Goal: Navigation & Orientation: Understand site structure

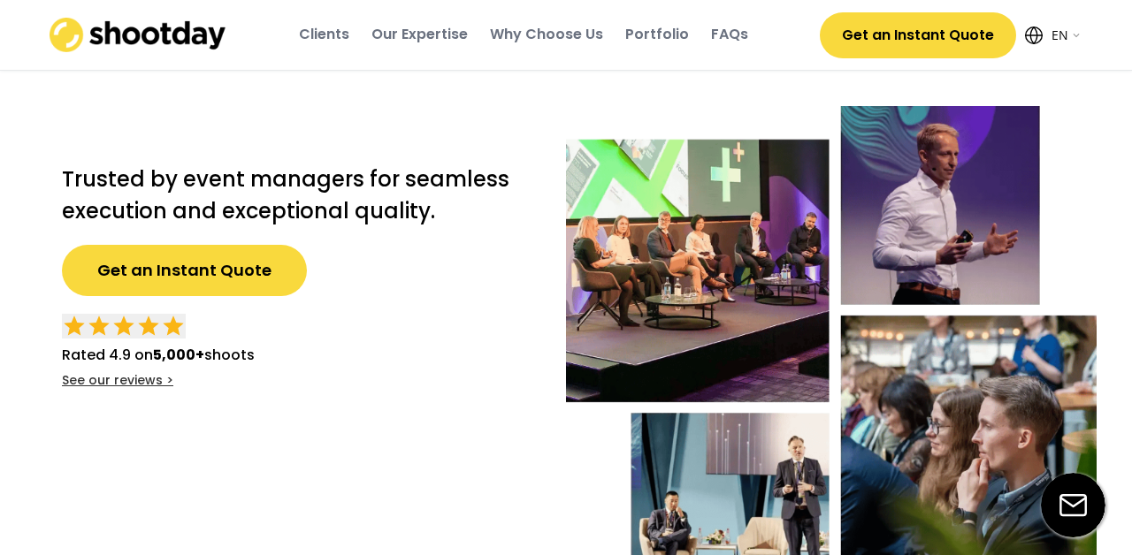
select select ""en""
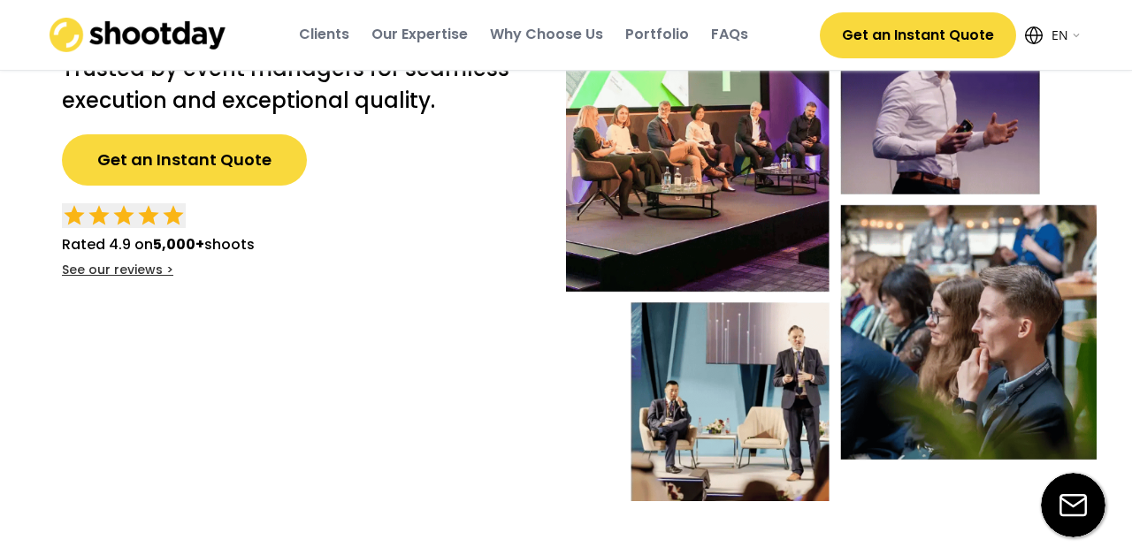
scroll to position [119, 0]
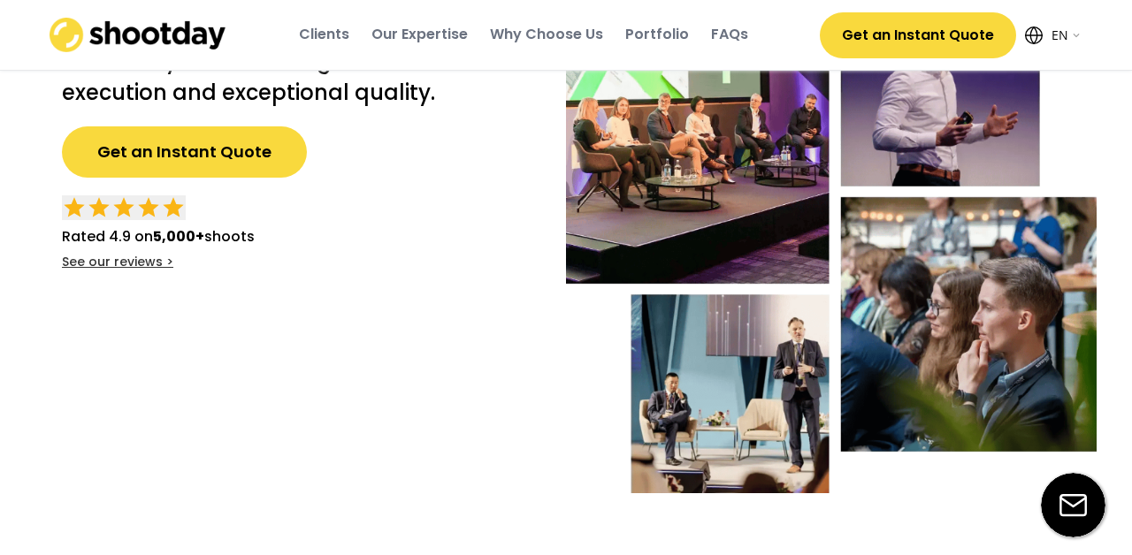
click at [452, 38] on div "Our Expertise" at bounding box center [419, 34] width 96 height 19
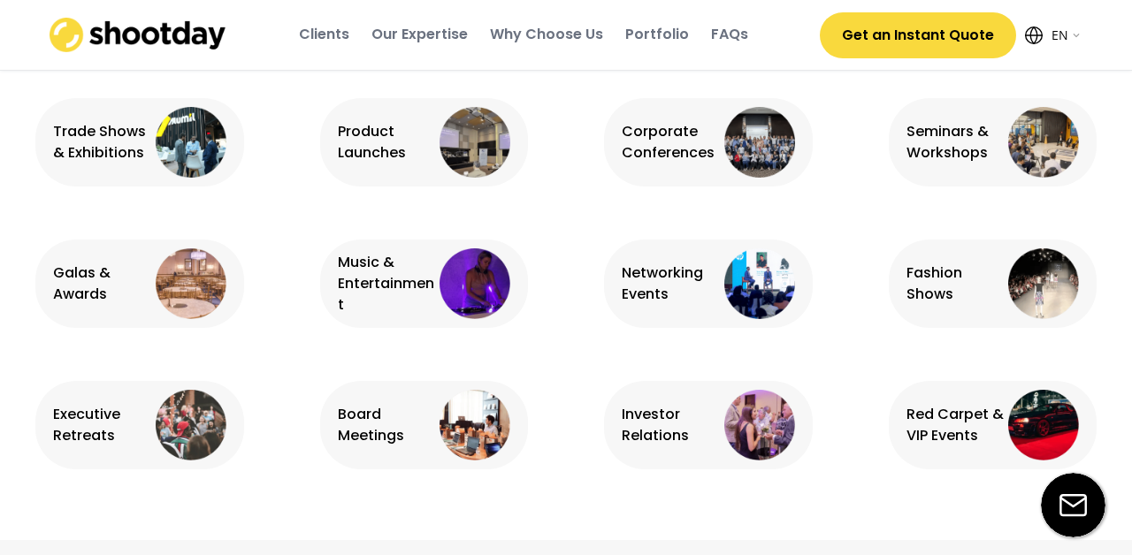
scroll to position [1209, 0]
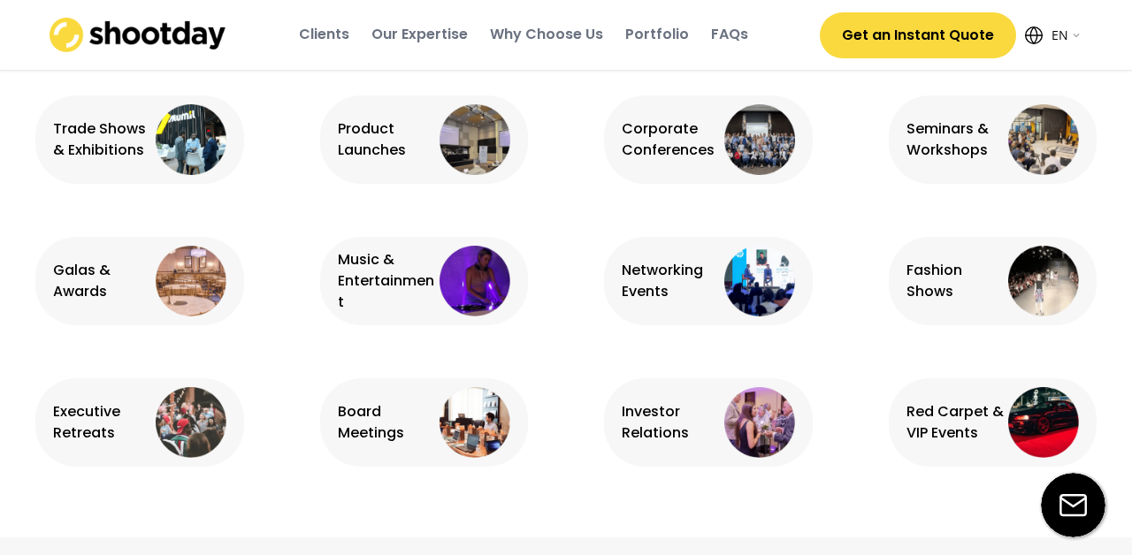
click at [1011, 261] on img at bounding box center [1043, 281] width 71 height 71
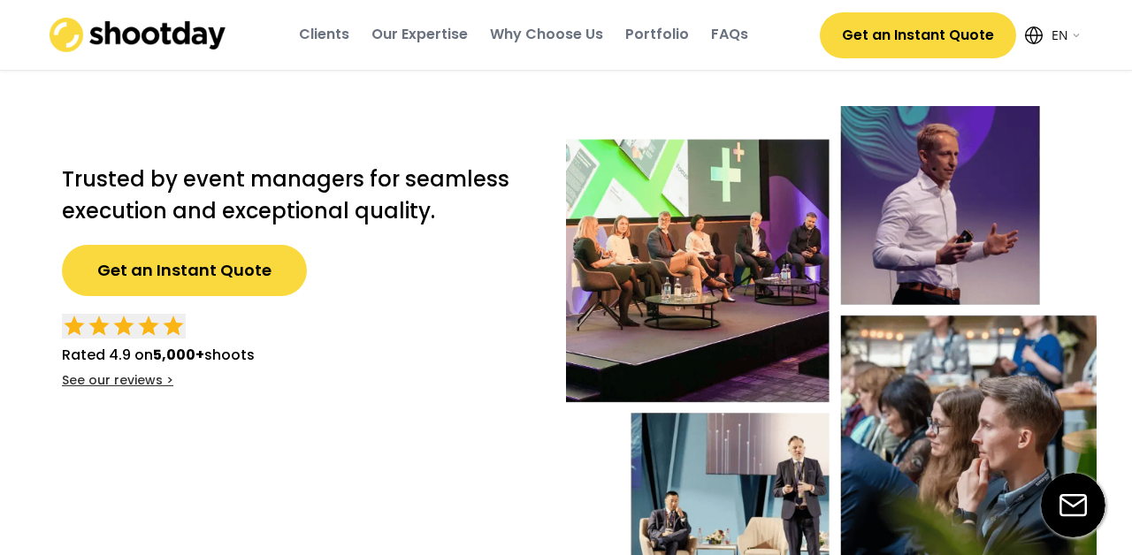
scroll to position [0, 0]
click at [677, 34] on div "Portfolio" at bounding box center [657, 34] width 64 height 19
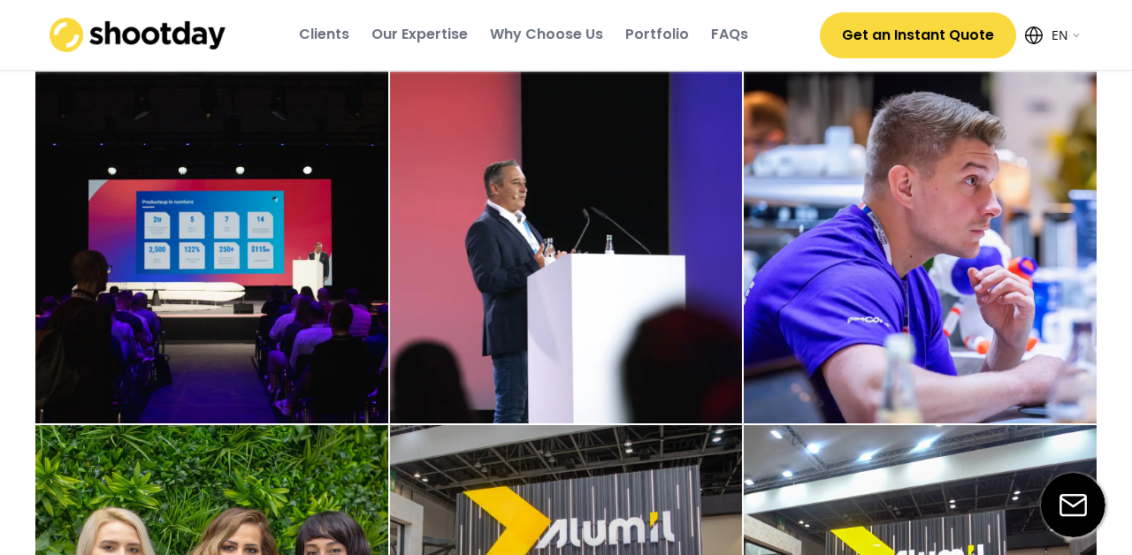
scroll to position [2165, 0]
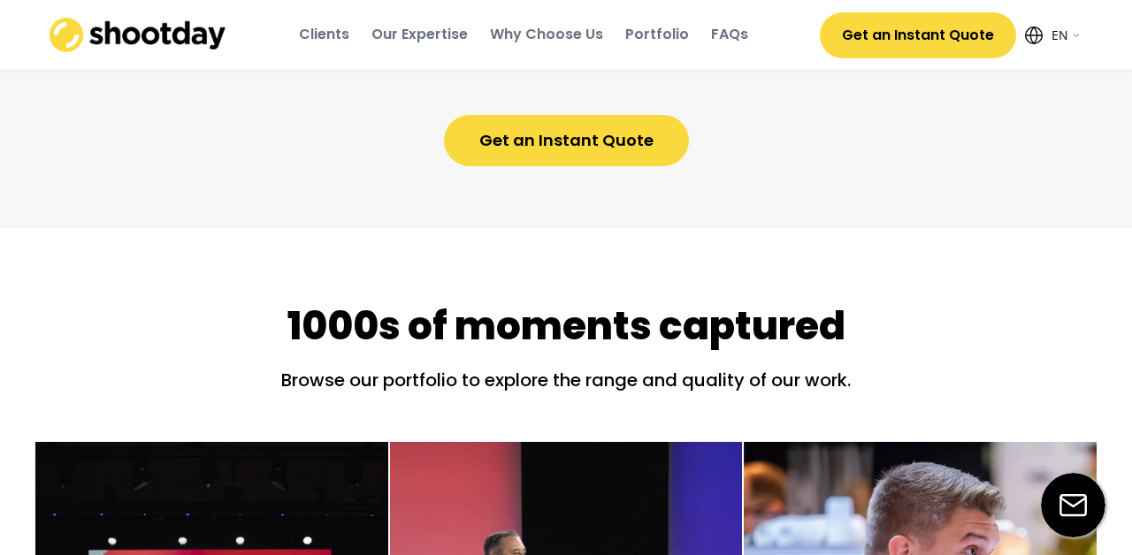
click at [336, 26] on div "Clients" at bounding box center [324, 34] width 50 height 19
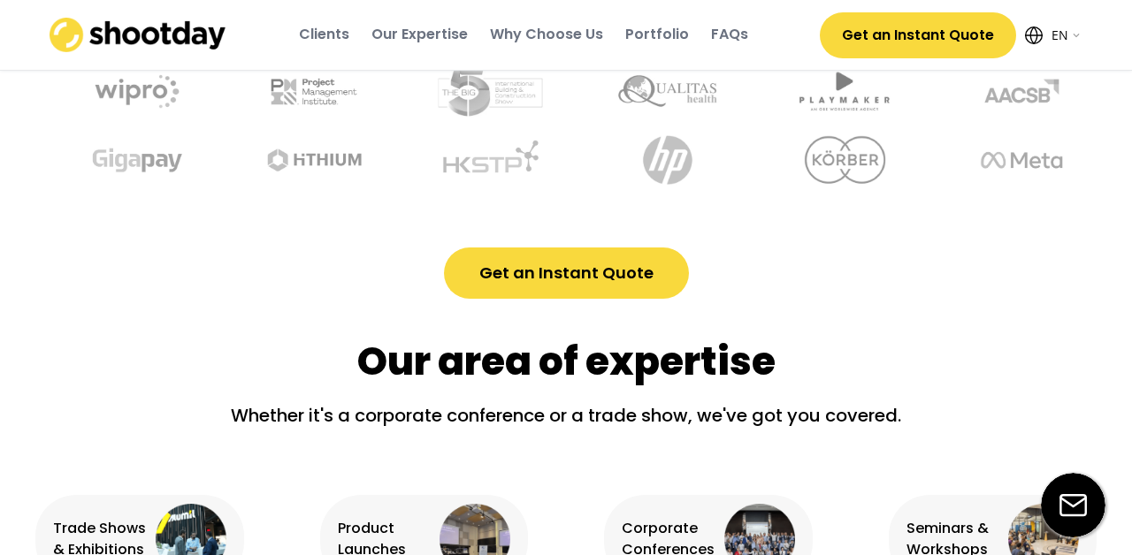
scroll to position [656, 0]
